Goal: Task Accomplishment & Management: Manage account settings

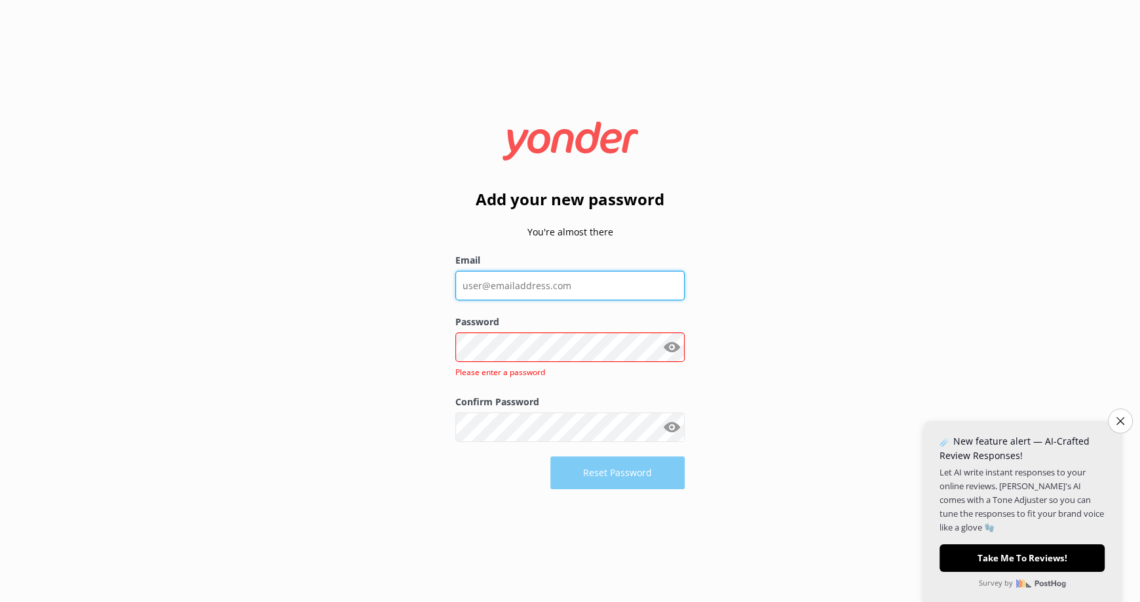
click at [526, 277] on input "Email" at bounding box center [570, 285] width 229 height 29
paste input "[EMAIL_ADDRESS][DOMAIN_NAME]"
type input "[EMAIL_ADDRESS][DOMAIN_NAME]"
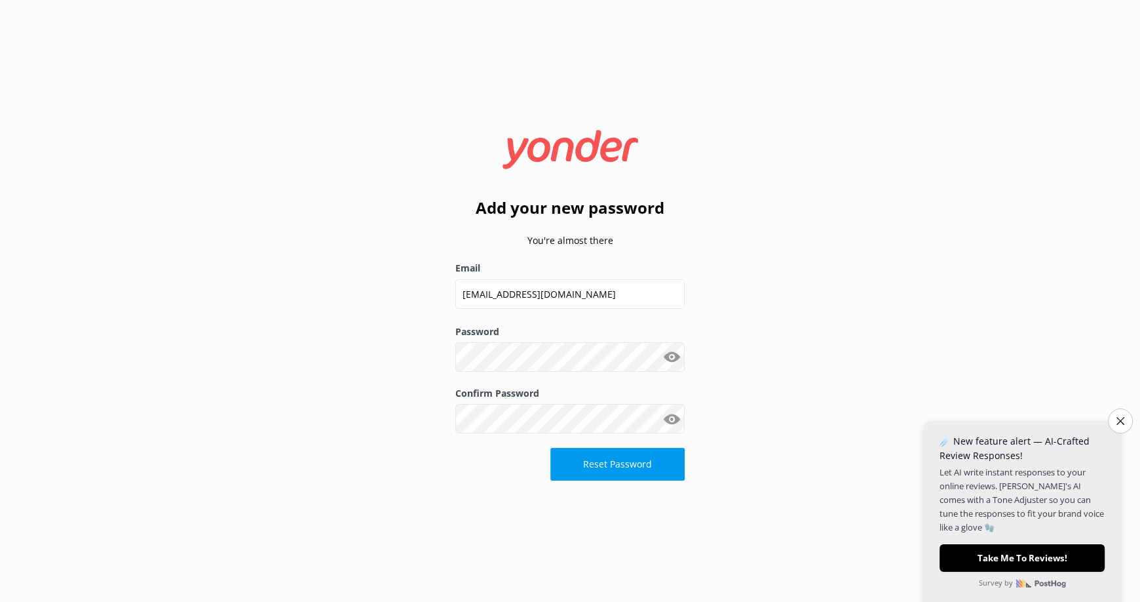
click at [672, 356] on button "Show password" at bounding box center [672, 357] width 26 height 26
click at [606, 462] on button "Reset Password" at bounding box center [618, 464] width 134 height 33
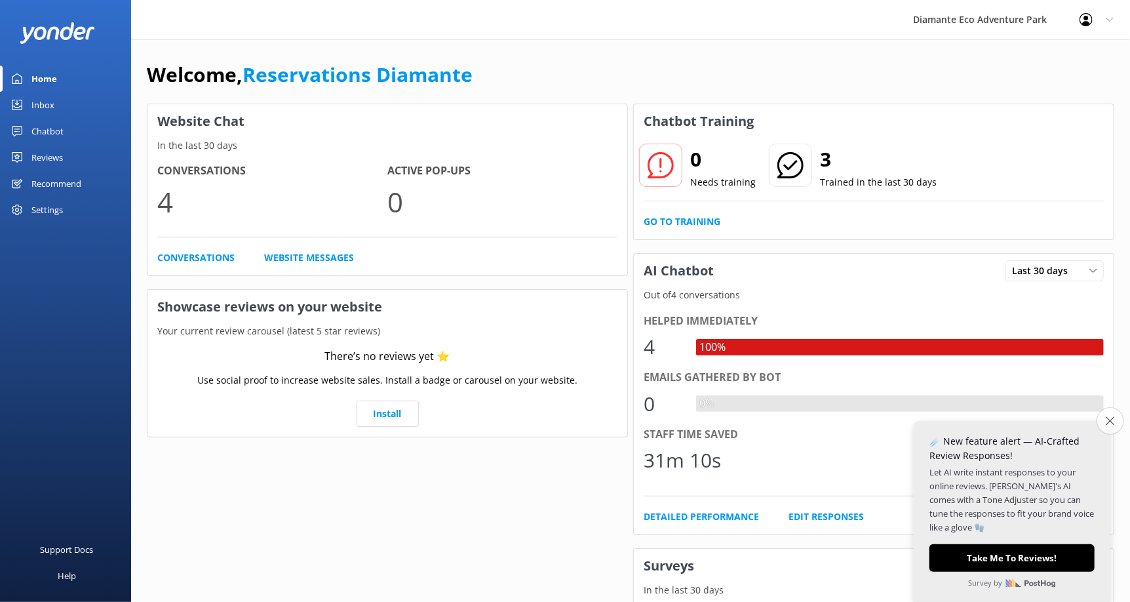
click at [1110, 417] on icon "Close survey" at bounding box center [1110, 420] width 9 height 9
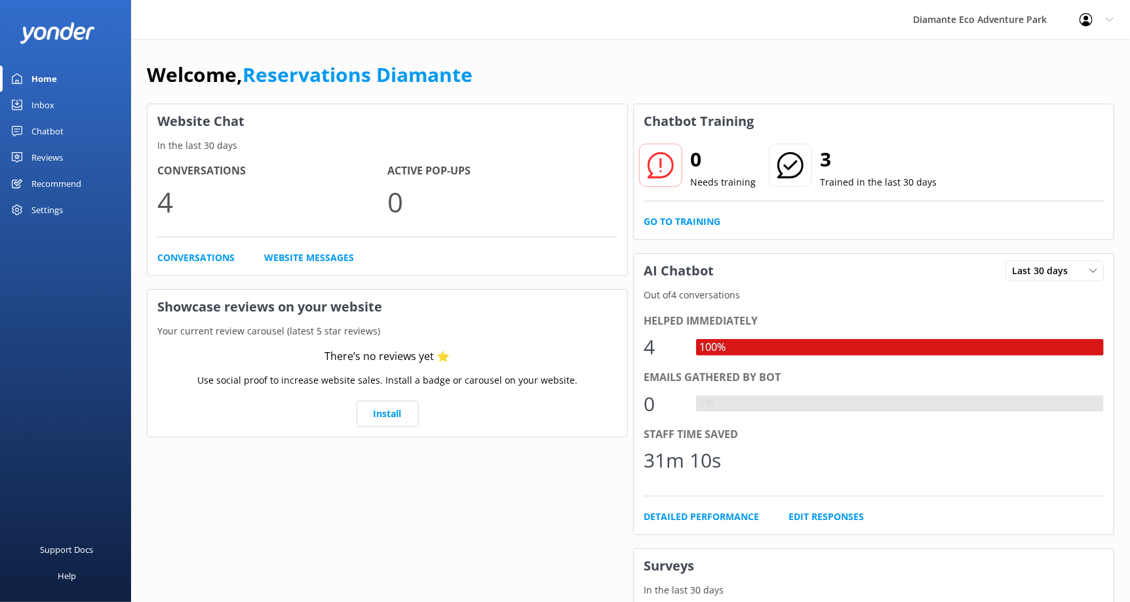
click at [35, 108] on div "Inbox" at bounding box center [42, 105] width 23 height 26
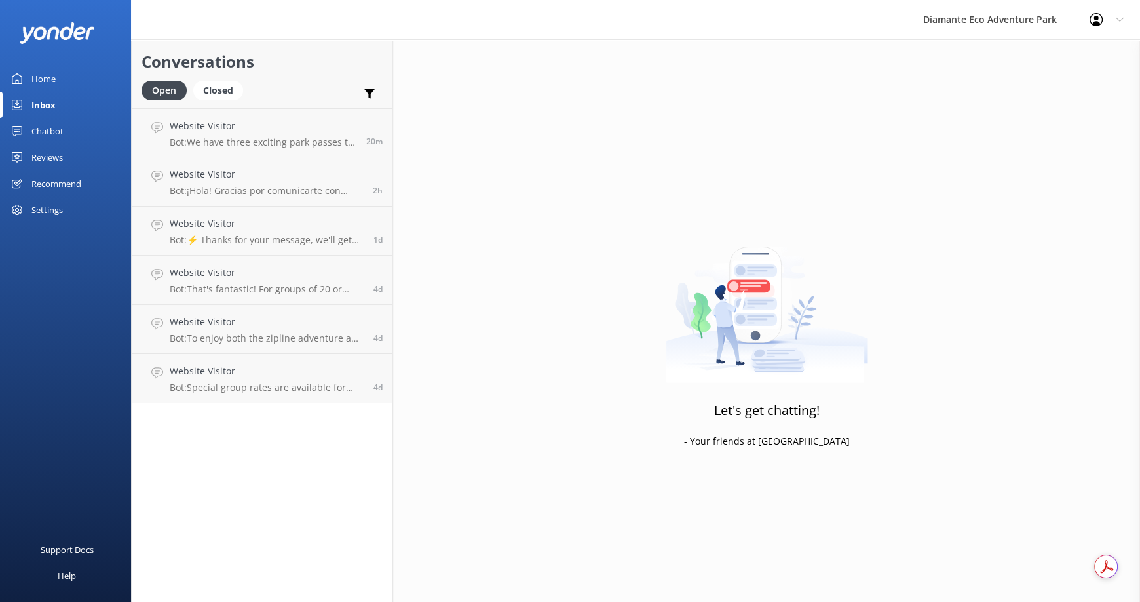
click at [71, 125] on link "Chatbot" at bounding box center [65, 131] width 131 height 26
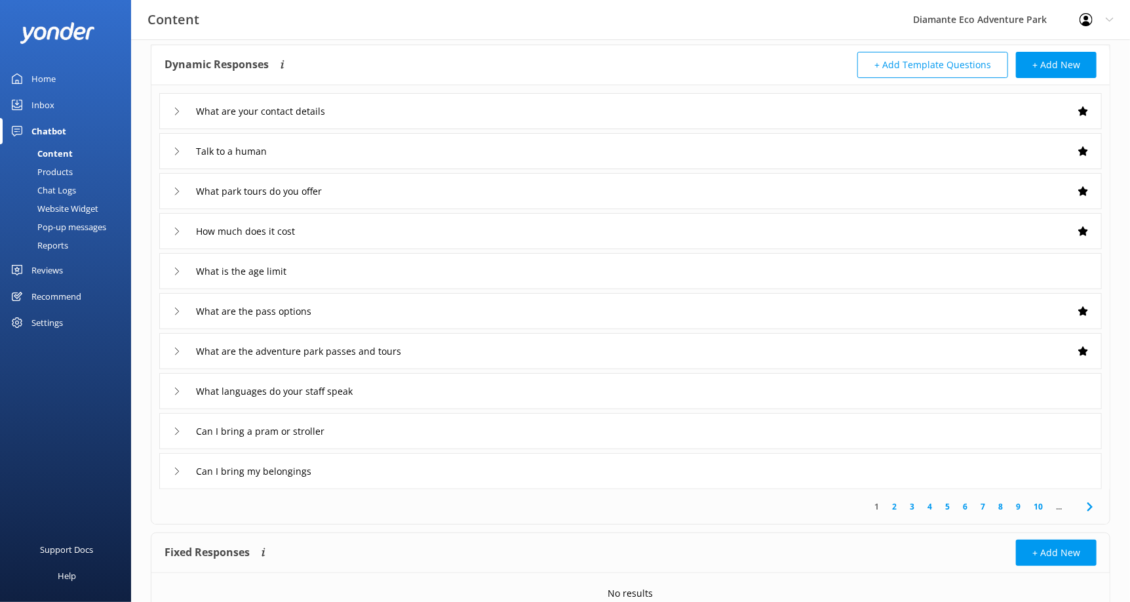
scroll to position [123, 0]
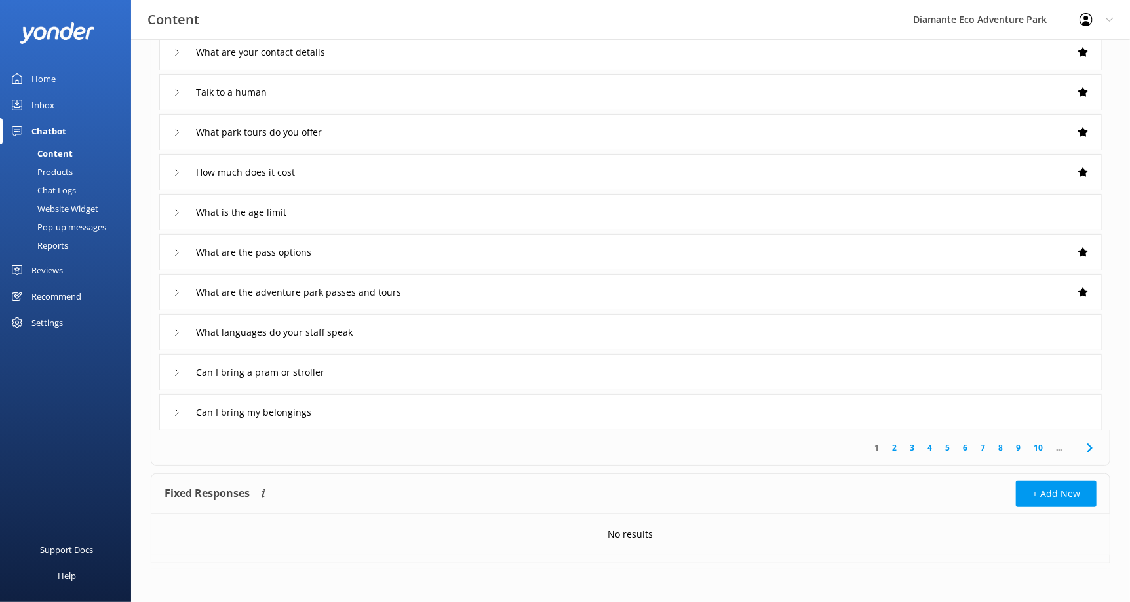
click at [1038, 446] on link "10" at bounding box center [1038, 447] width 22 height 12
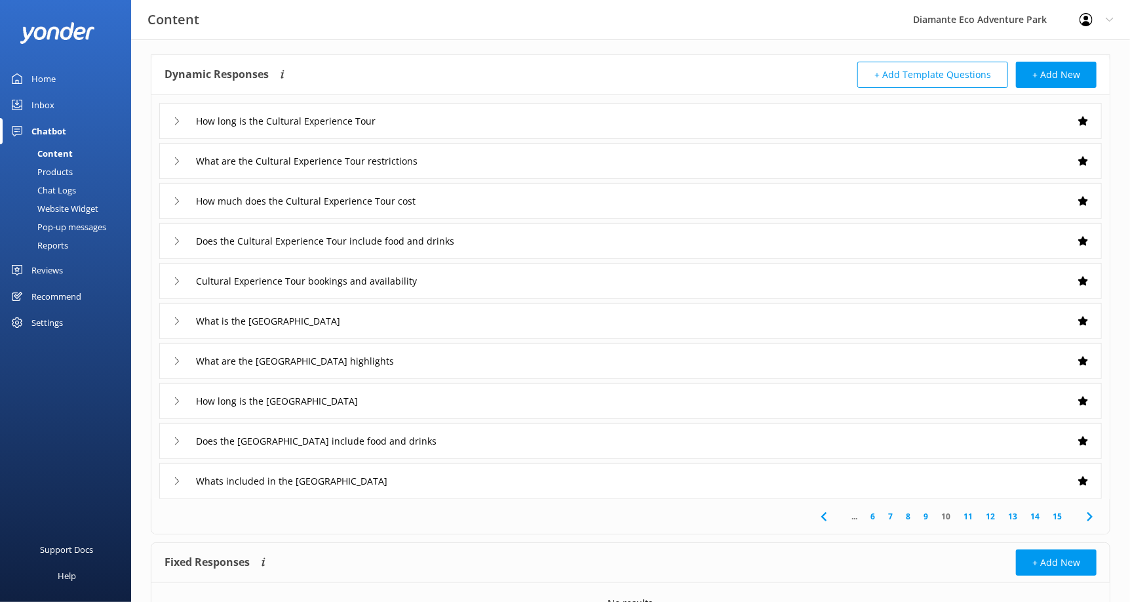
scroll to position [123, 0]
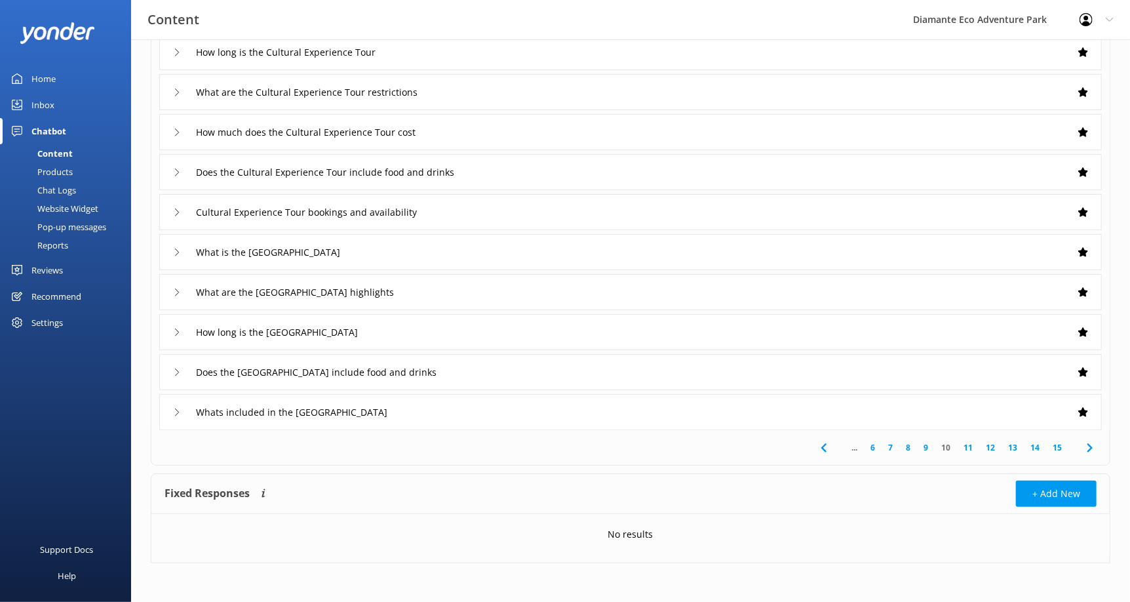
click at [1062, 442] on link "15" at bounding box center [1057, 447] width 22 height 12
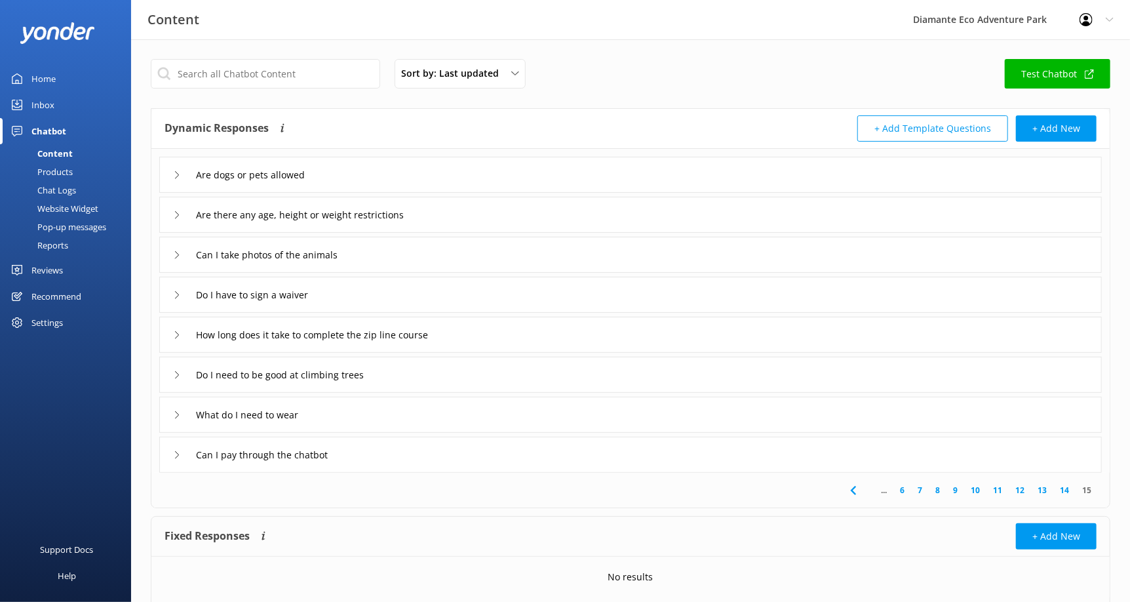
scroll to position [43, 0]
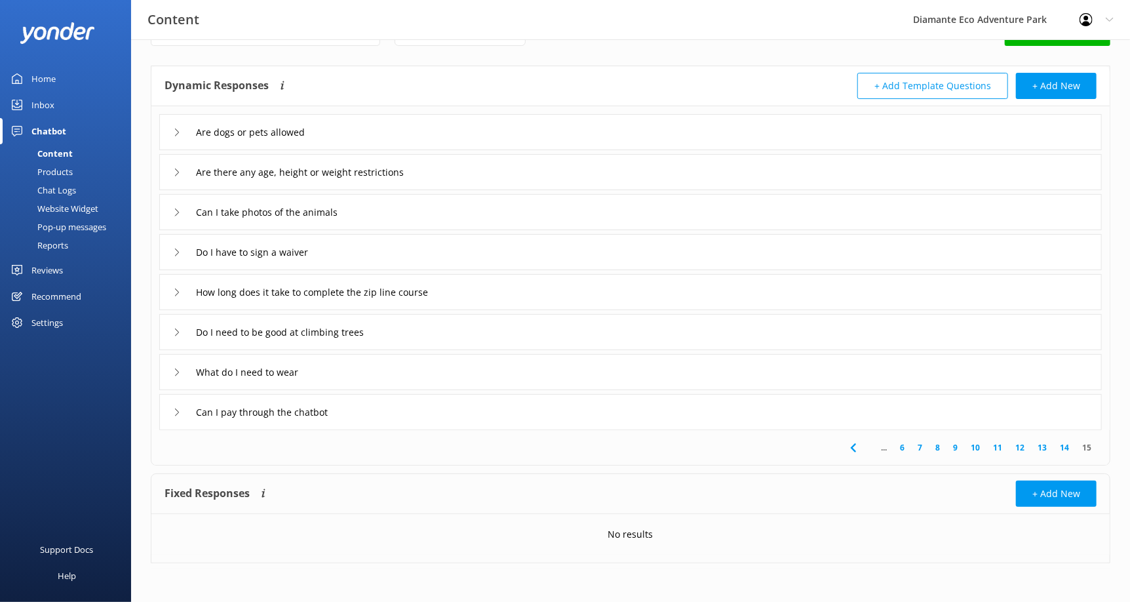
click at [1082, 443] on link "15" at bounding box center [1087, 447] width 22 height 12
click at [42, 99] on div "Inbox" at bounding box center [42, 105] width 23 height 26
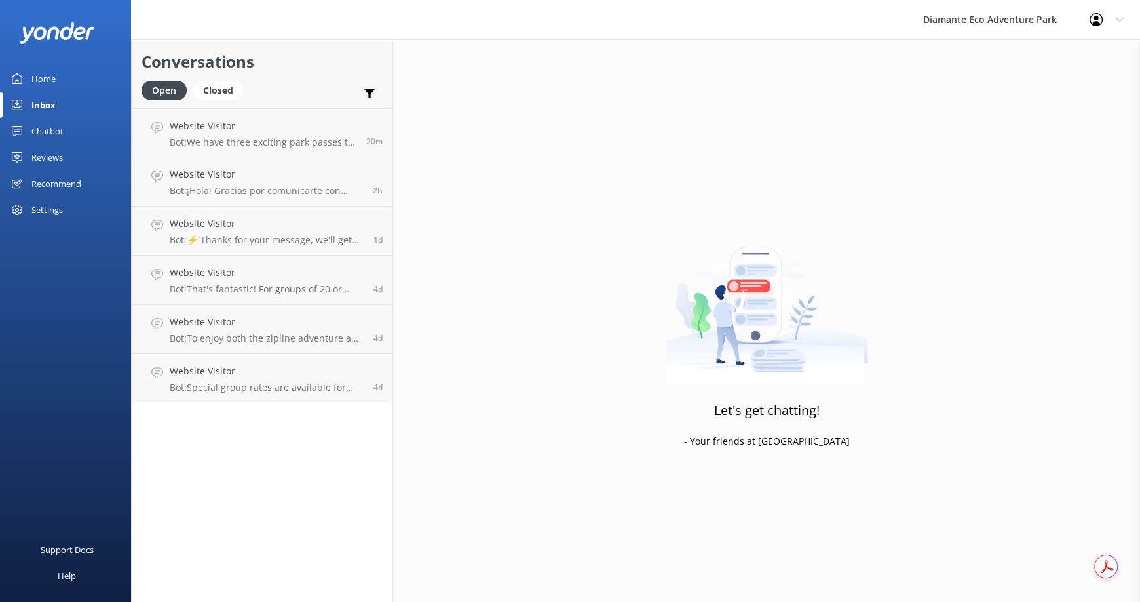
click at [33, 75] on div "Home" at bounding box center [43, 79] width 24 height 26
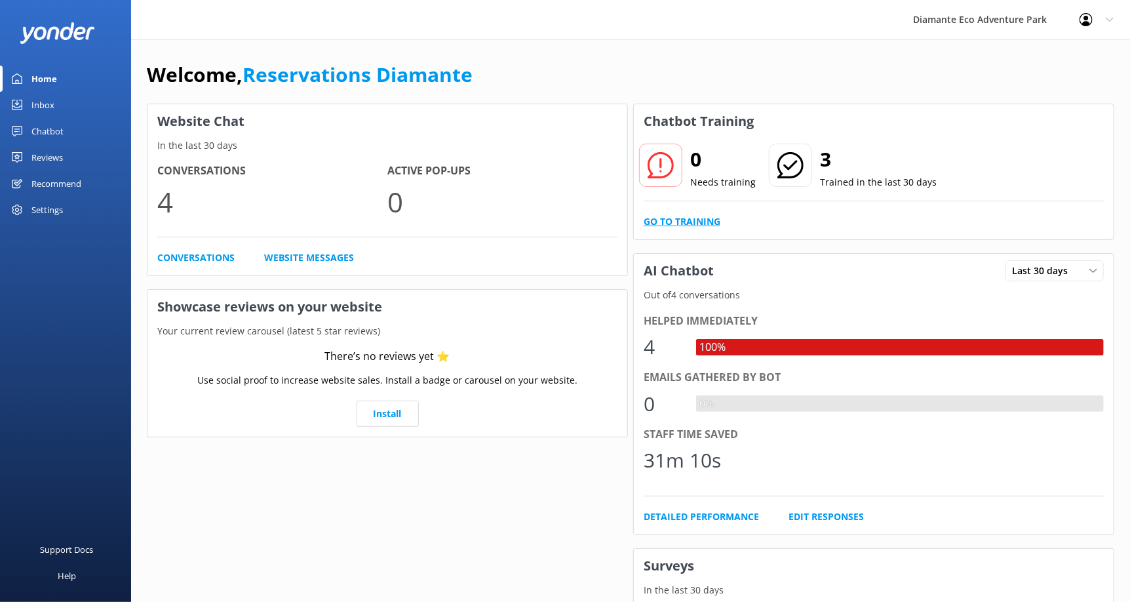
click at [681, 218] on link "Go to Training" at bounding box center [682, 221] width 77 height 14
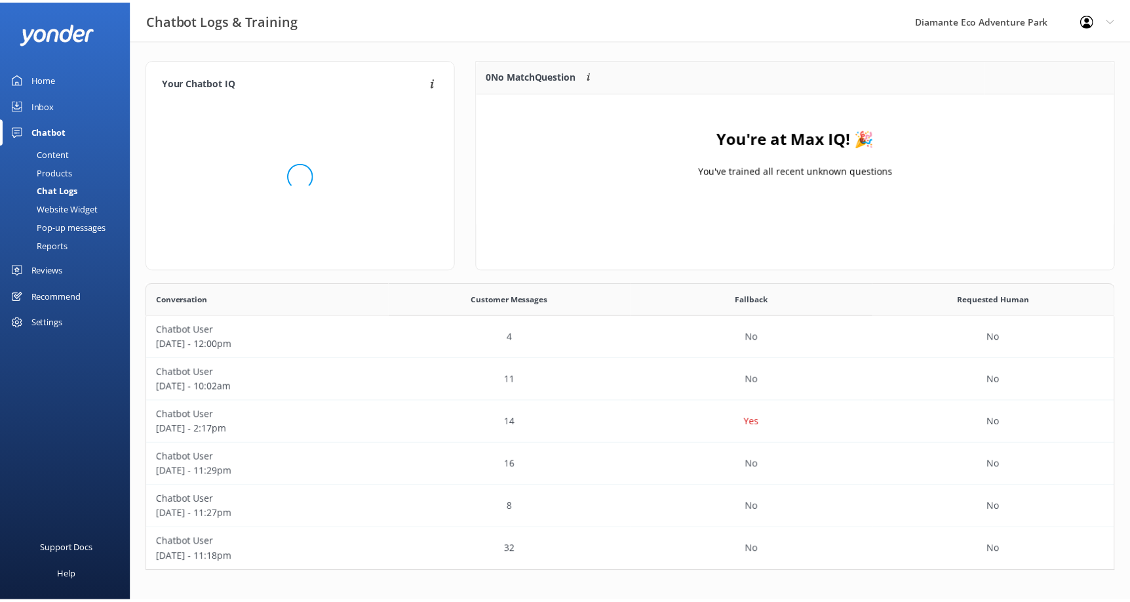
scroll to position [279, 967]
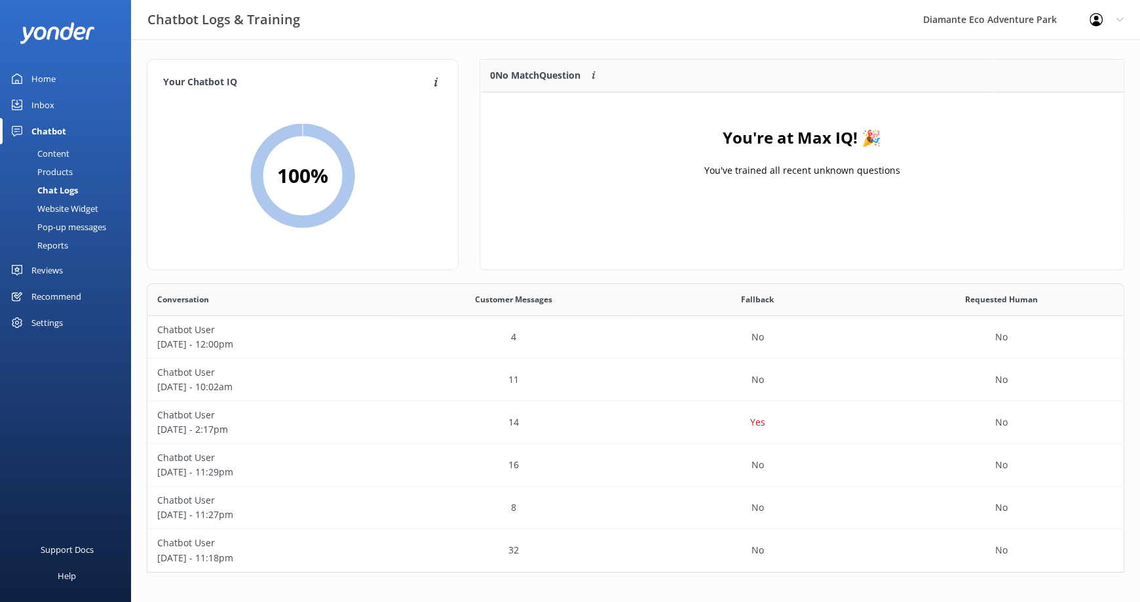
click at [62, 149] on div "Content" at bounding box center [39, 153] width 62 height 18
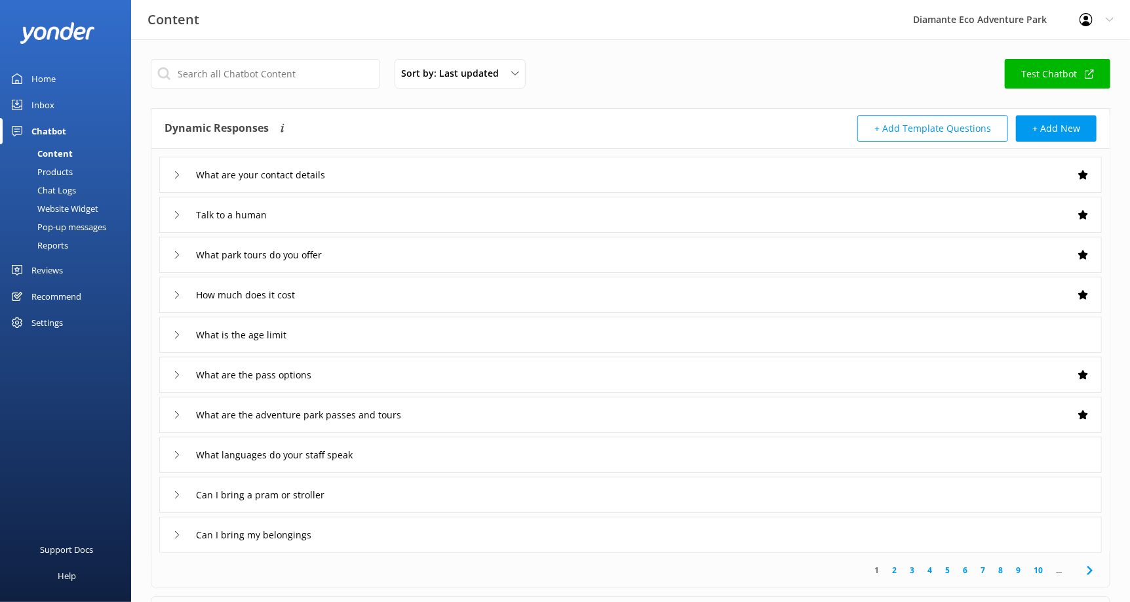
click at [67, 168] on div "Products" at bounding box center [40, 172] width 65 height 18
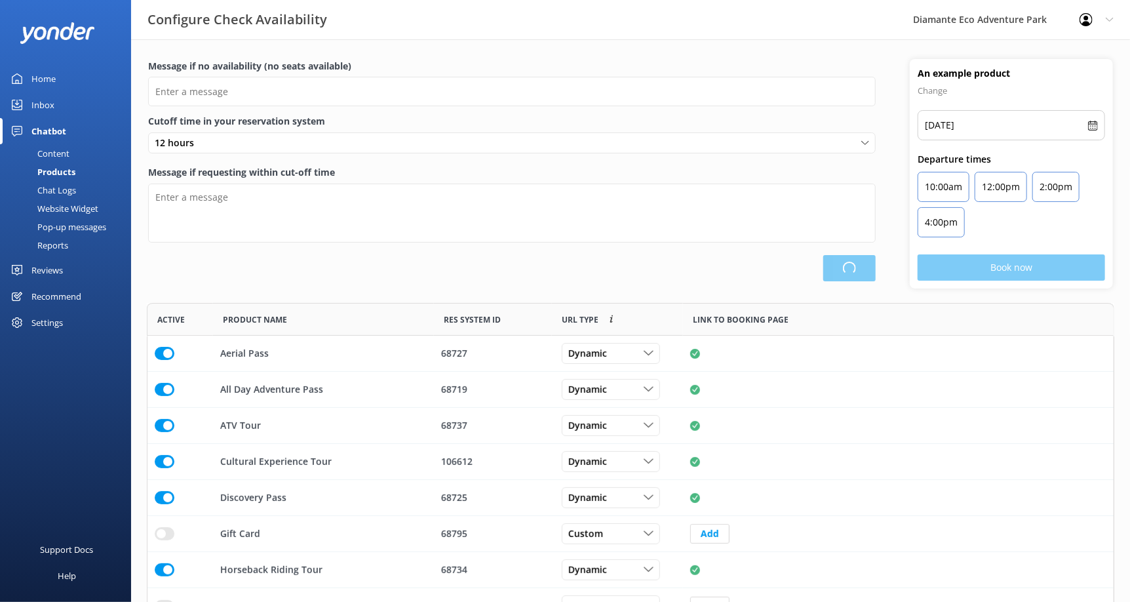
scroll to position [311, 957]
type input "There are no seats available, please check an alternative day"
type textarea "Our online booking system closes {hours} prior to departure. Please contact us …"
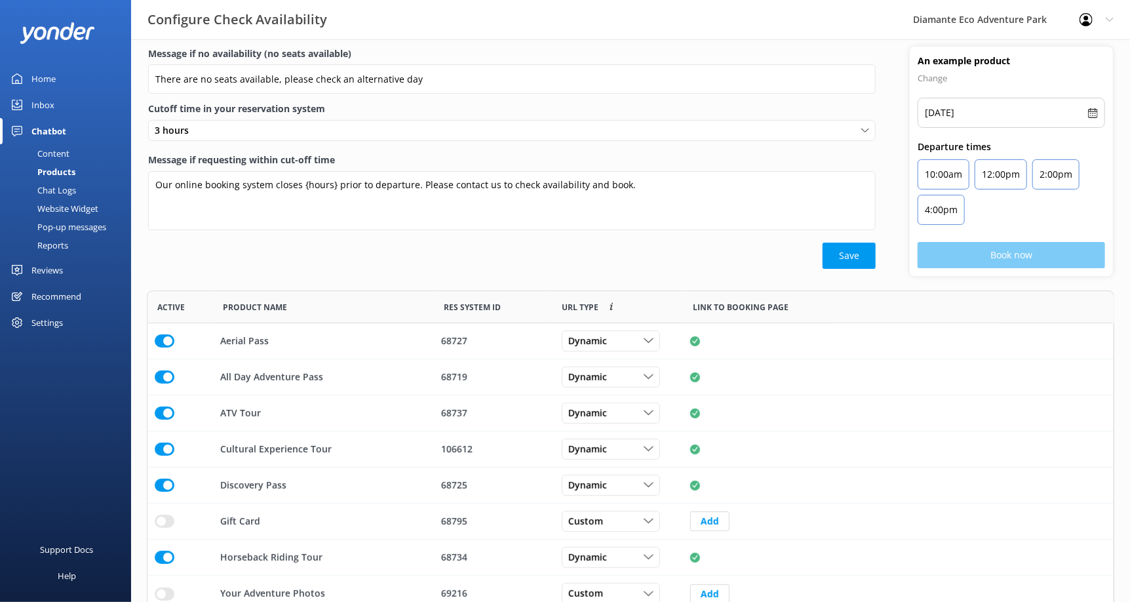
scroll to position [22, 0]
